Goal: Navigation & Orientation: Find specific page/section

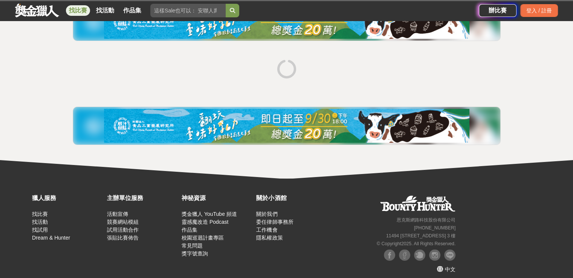
scroll to position [115, 0]
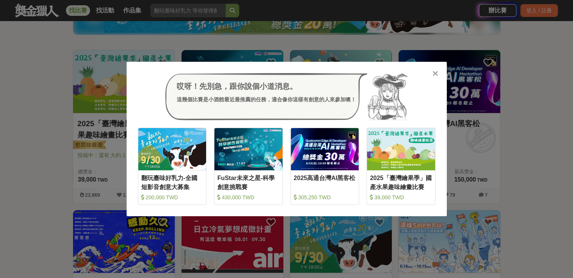
click at [433, 72] on icon at bounding box center [435, 74] width 6 height 8
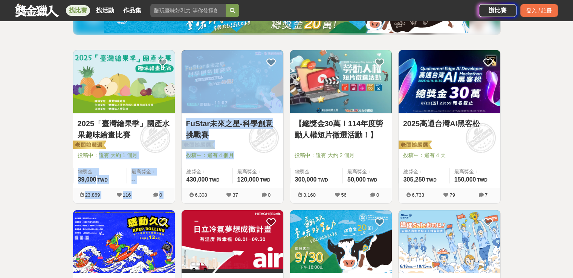
drag, startPoint x: 100, startPoint y: 156, endPoint x: 252, endPoint y: 155, distance: 152.2
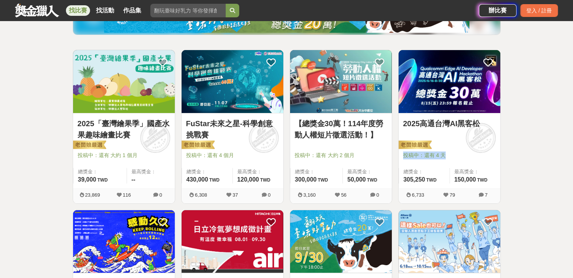
drag, startPoint x: 401, startPoint y: 154, endPoint x: 408, endPoint y: 173, distance: 20.6
click at [444, 157] on div "2025高通台灣AI黑客松 投稿中：還有 4 天 總獎金： 305,250 305,250 TWD 最高獎金： 150,000 TWD" at bounding box center [449, 150] width 102 height 75
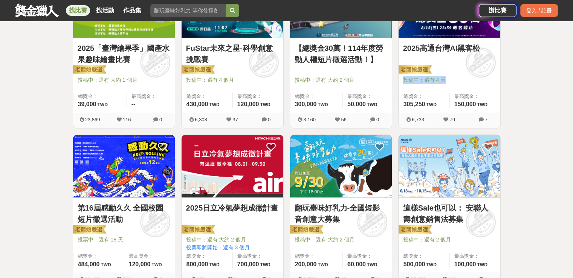
scroll to position [228, 0]
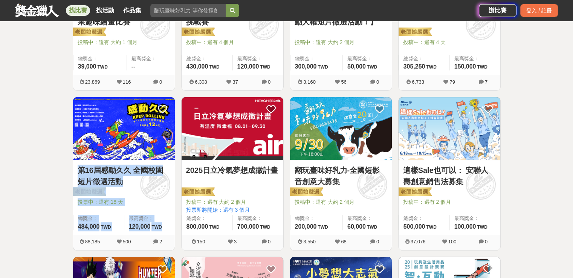
drag, startPoint x: 75, startPoint y: 169, endPoint x: 168, endPoint y: 230, distance: 110.9
click at [168, 230] on div "第16屆感動久久 全國校園短片徵選活動 投票中：還有 18 天 總獎金： 484,000 484,000 TWD 最高獎金： 120,000 TWD" at bounding box center [124, 197] width 102 height 75
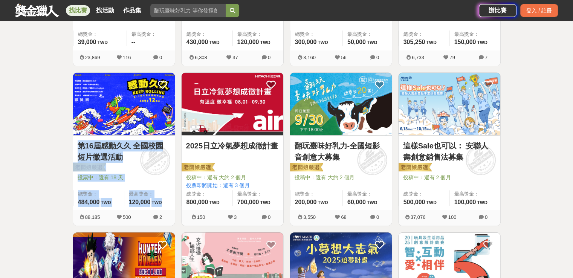
scroll to position [266, 0]
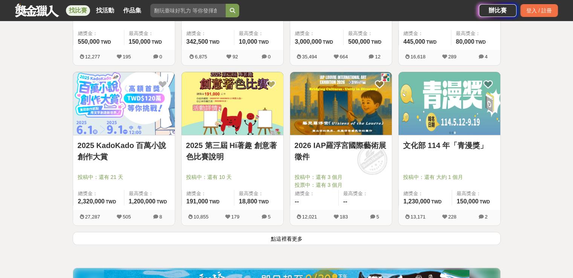
scroll to position [906, 0]
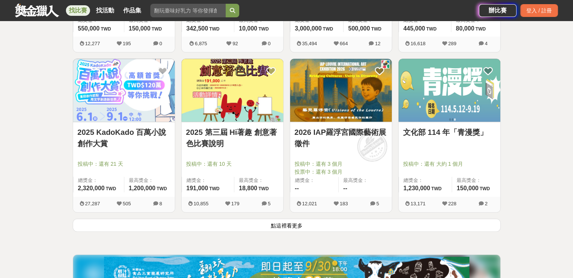
click at [229, 93] on img at bounding box center [233, 90] width 102 height 63
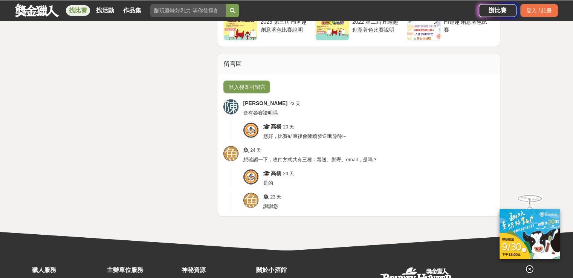
scroll to position [1845, 0]
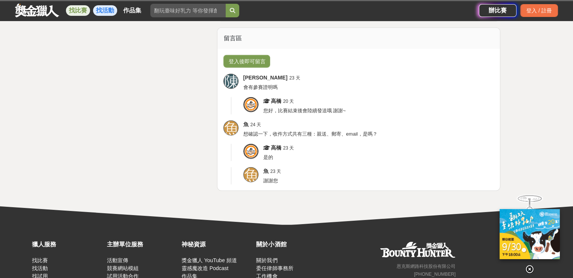
click at [107, 9] on link "找活動" at bounding box center [105, 10] width 24 height 11
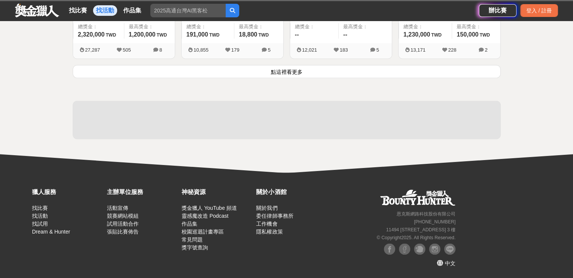
scroll to position [1059, 0]
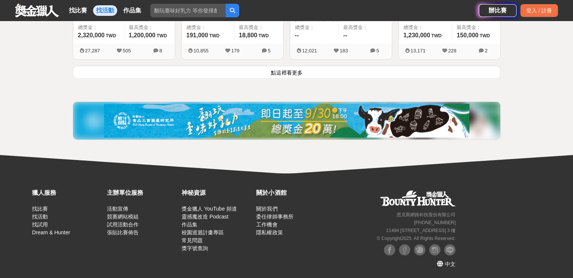
click at [104, 7] on link "找活動" at bounding box center [105, 10] width 24 height 11
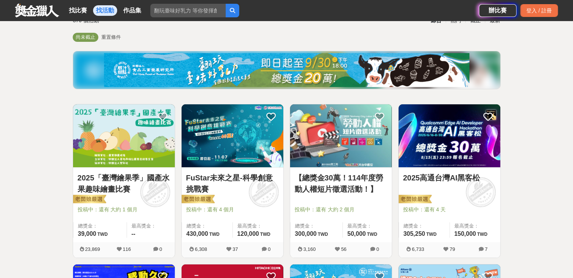
scroll to position [0, 0]
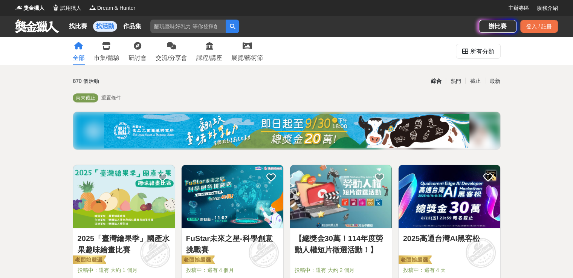
drag, startPoint x: 41, startPoint y: 27, endPoint x: 35, endPoint y: 30, distance: 6.4
click at [41, 27] on link at bounding box center [37, 26] width 46 height 14
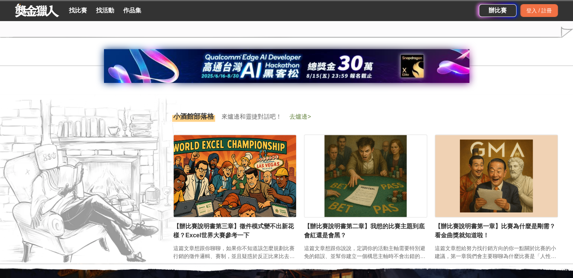
scroll to position [1017, 0]
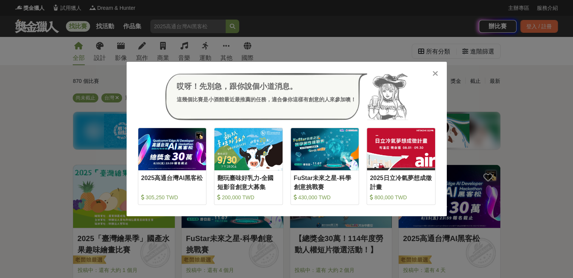
click at [432, 72] on icon at bounding box center [435, 74] width 6 height 8
